Goal: Transaction & Acquisition: Subscribe to service/newsletter

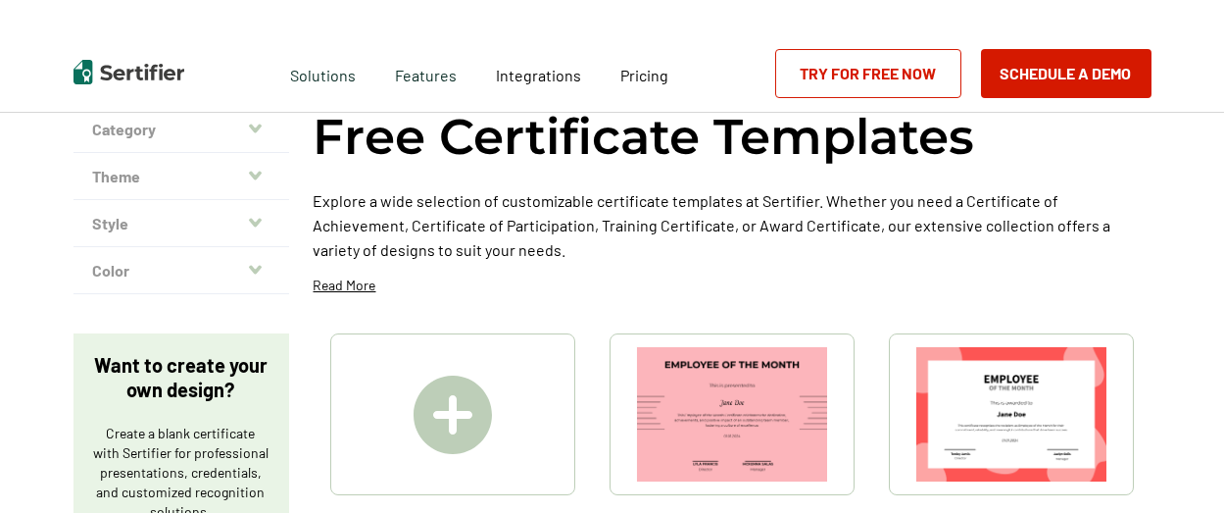
scroll to position [294, 0]
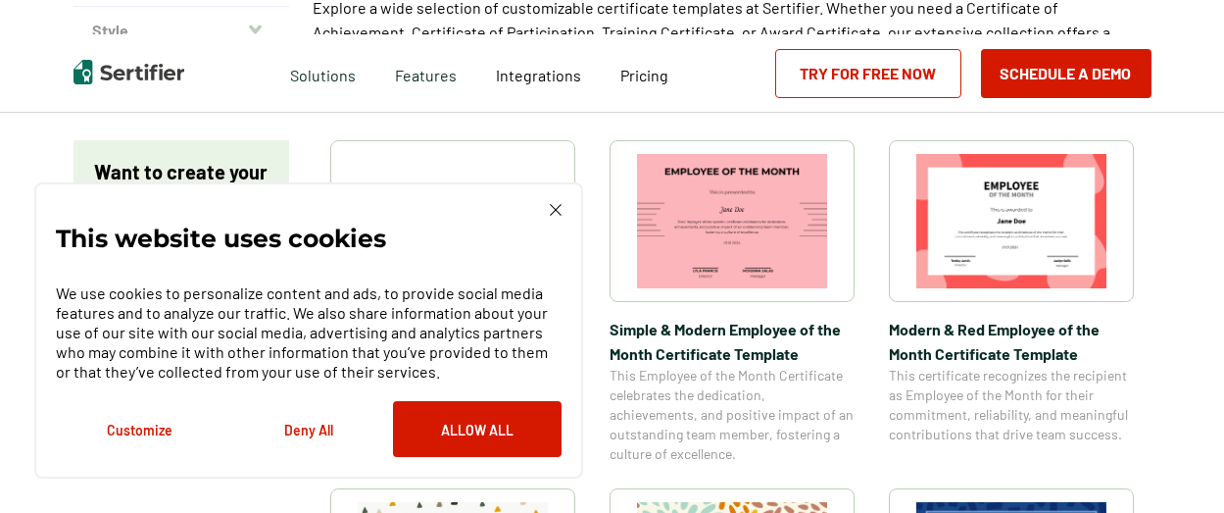
click at [559, 213] on img at bounding box center [556, 210] width 12 height 12
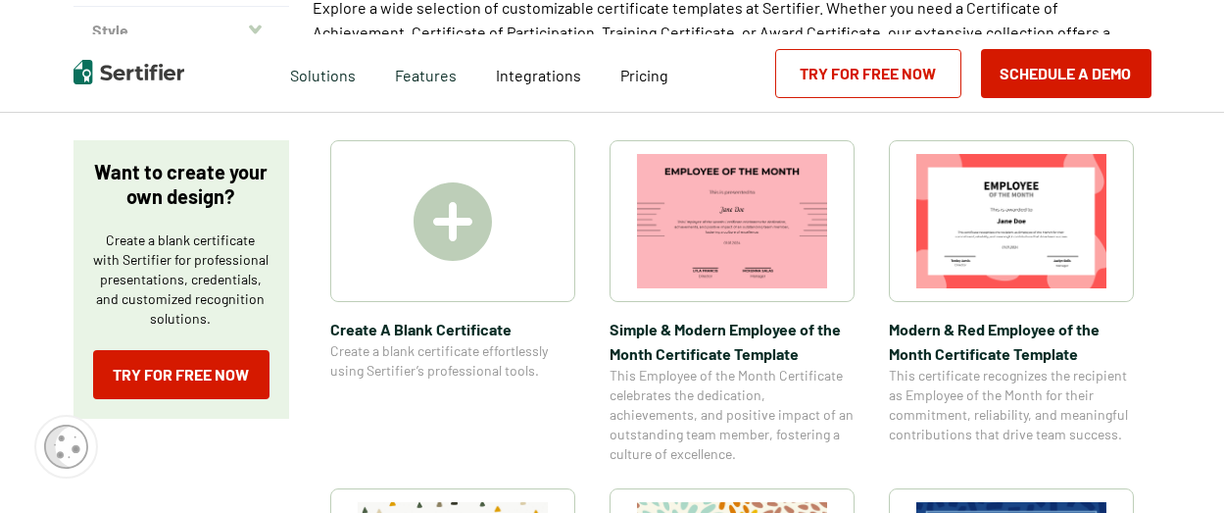
click at [453, 224] on img at bounding box center [453, 221] width 78 height 78
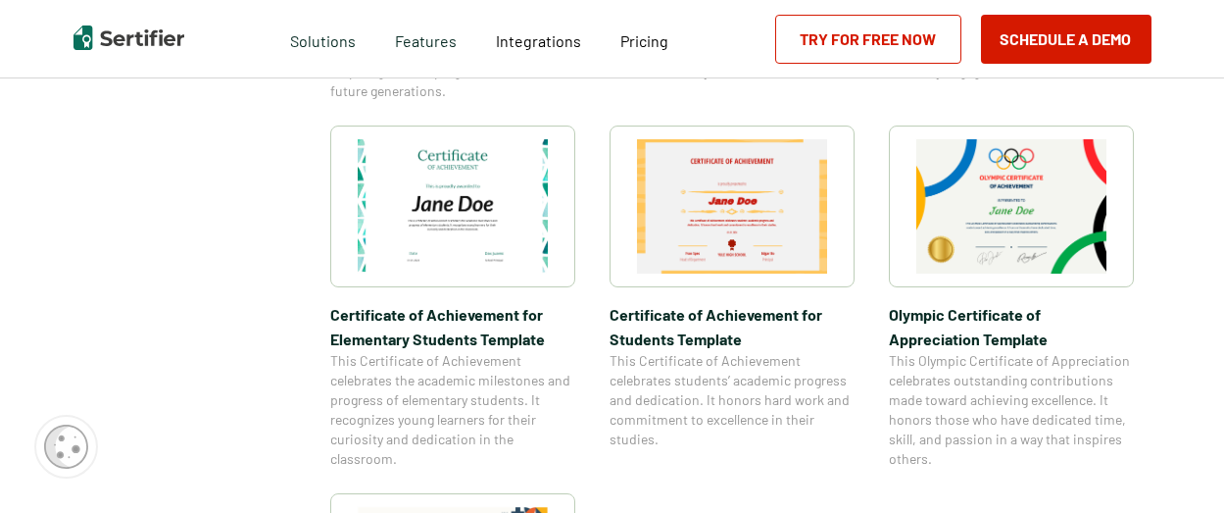
scroll to position [1765, 0]
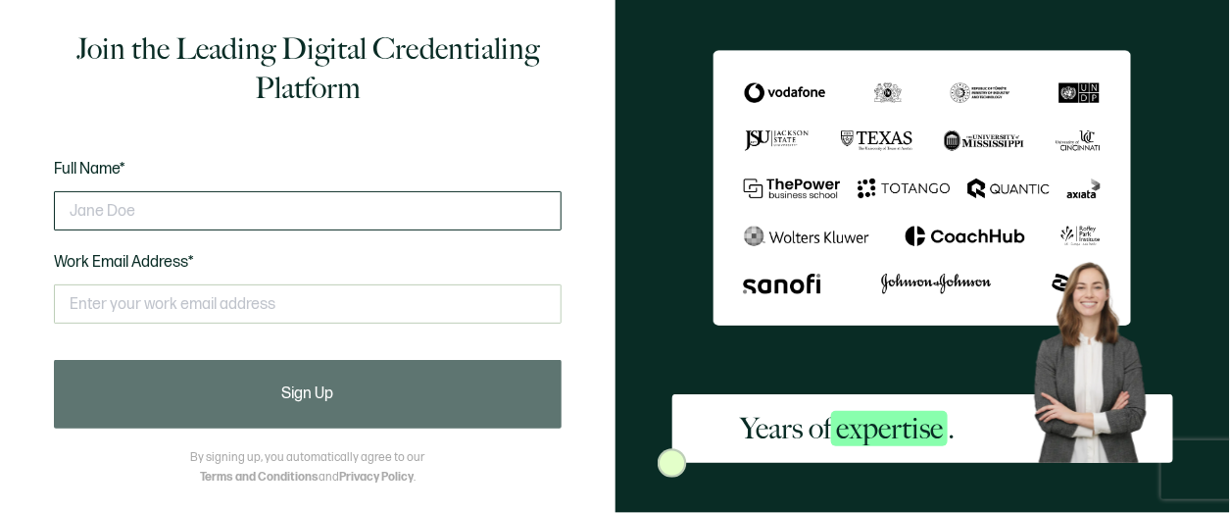
click at [72, 207] on input "text" at bounding box center [308, 210] width 508 height 39
type input "[PERSON_NAME] South"
click at [77, 255] on span "Work Email Address*" at bounding box center [124, 262] width 140 height 19
click at [55, 260] on span "Work Email Address*" at bounding box center [124, 262] width 140 height 19
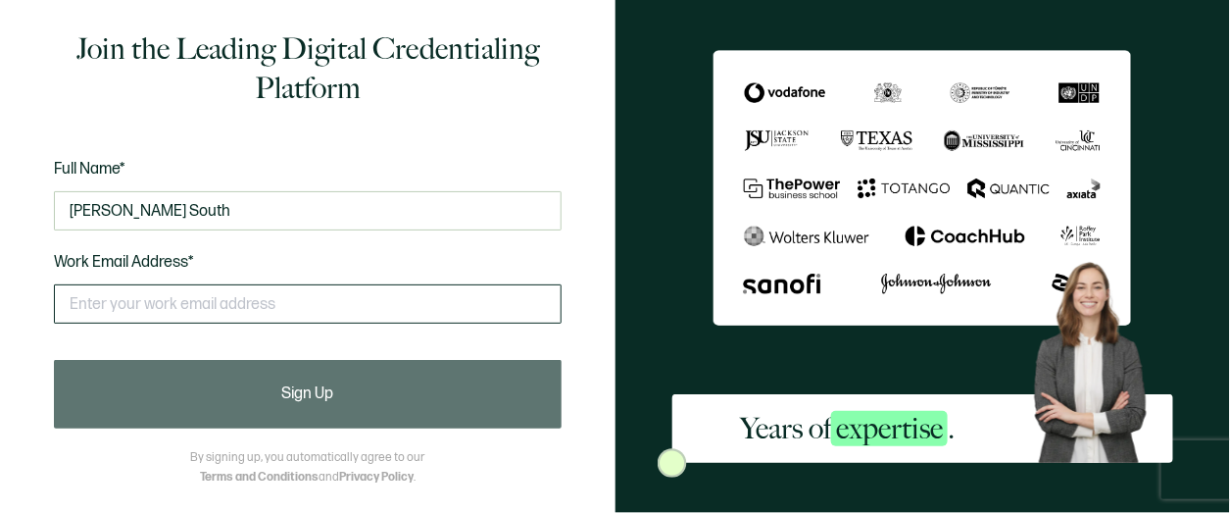
click at [70, 311] on input "text" at bounding box center [308, 303] width 508 height 39
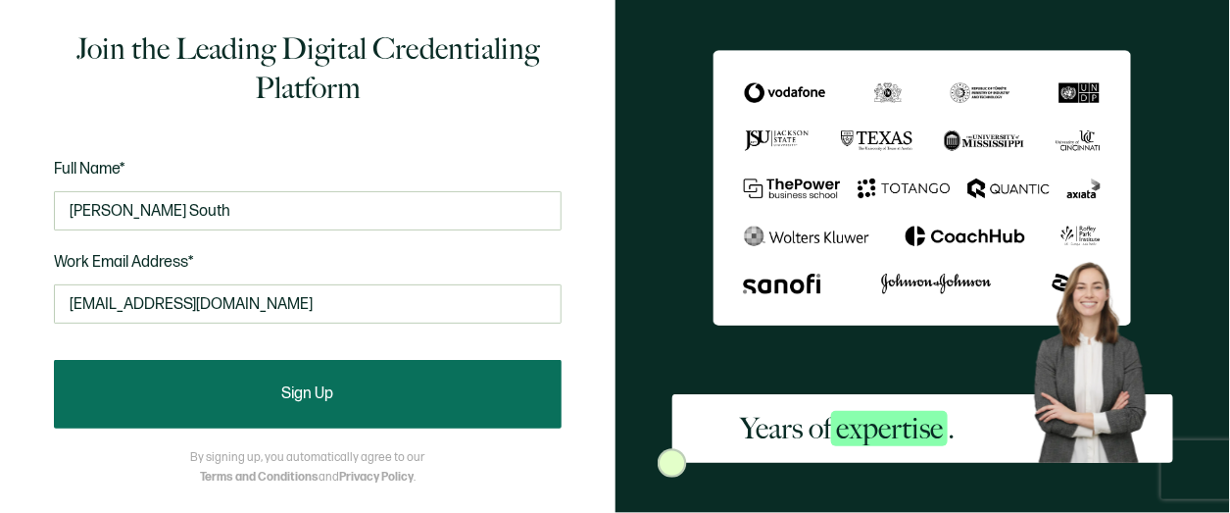
click at [301, 391] on span "Sign Up" at bounding box center [307, 394] width 52 height 16
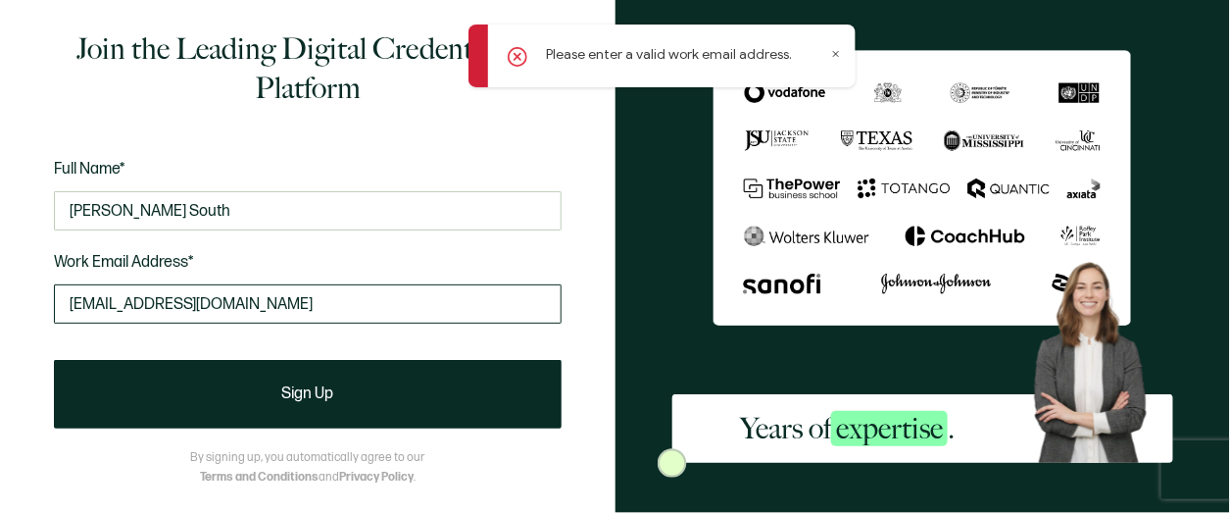
click at [237, 305] on input "[EMAIL_ADDRESS][DOMAIN_NAME]" at bounding box center [308, 303] width 508 height 39
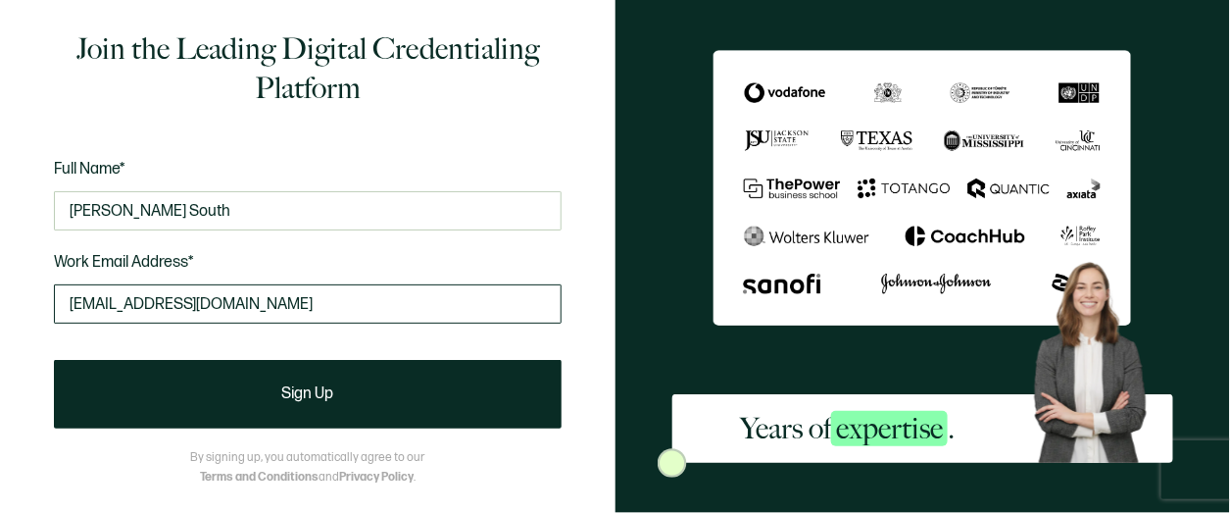
click at [190, 302] on input "[EMAIL_ADDRESS][DOMAIN_NAME]" at bounding box center [308, 303] width 508 height 39
type input "[EMAIL_ADDRESS][DOMAIN_NAME]"
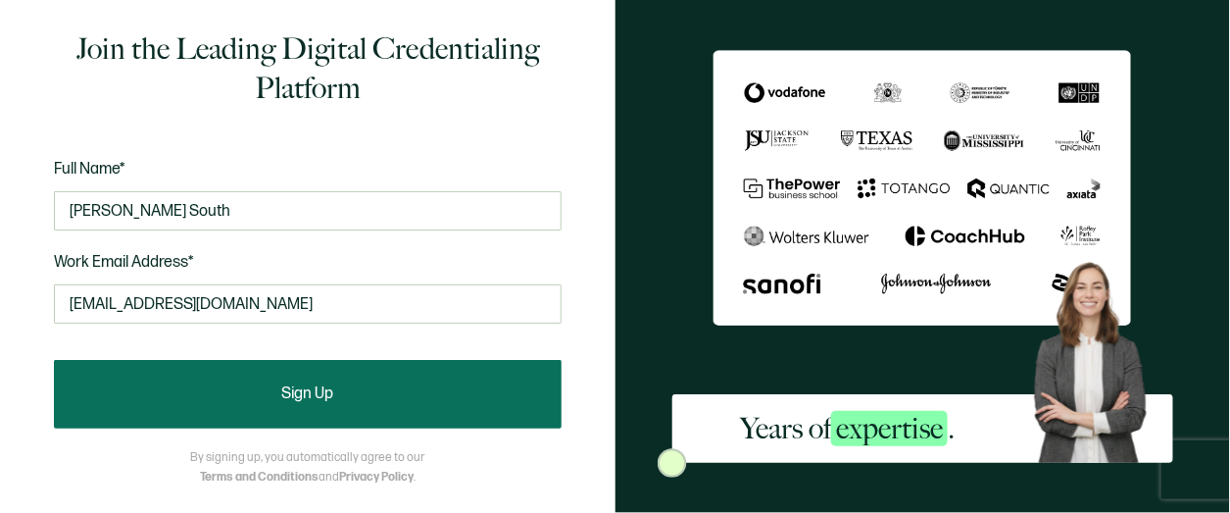
click at [305, 386] on span "Sign Up" at bounding box center [307, 394] width 52 height 16
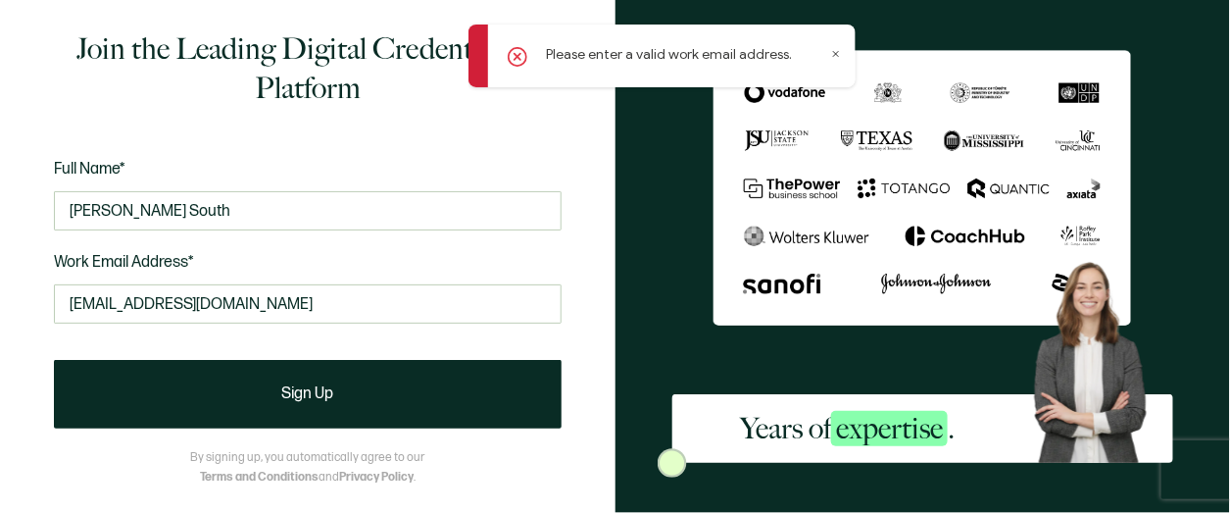
click at [835, 57] on icon at bounding box center [836, 54] width 10 height 10
